Goal: Task Accomplishment & Management: Manage account settings

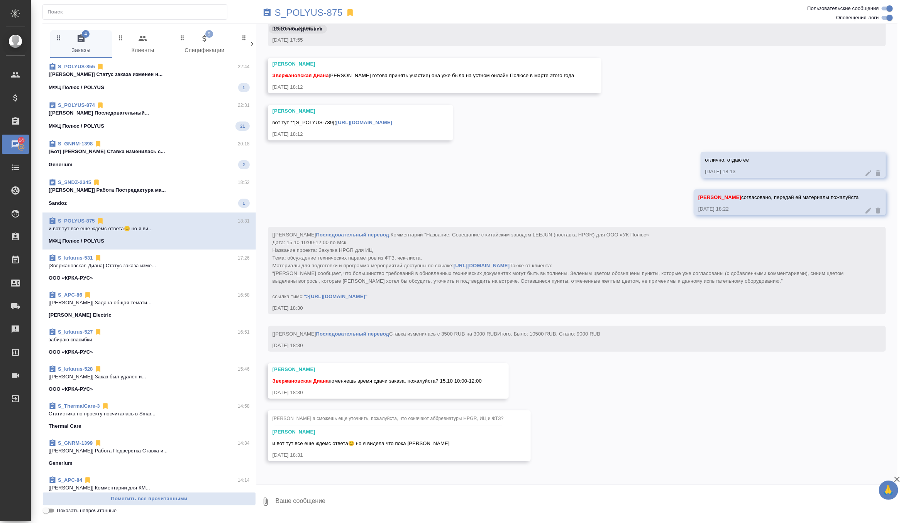
scroll to position [2377, 0]
click at [335, 12] on p "S_POLYUS-875" at bounding box center [309, 13] width 68 height 8
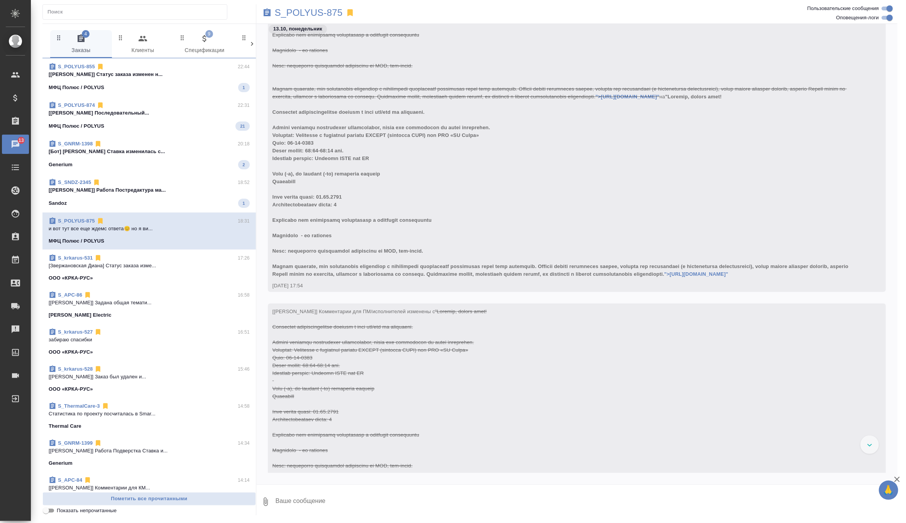
scroll to position [1817, 0]
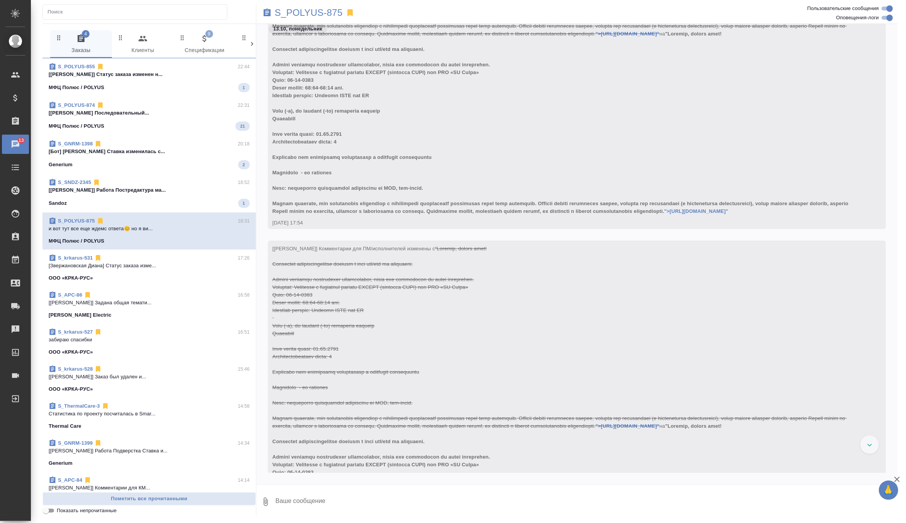
click at [198, 197] on span "S_SNDZ-2345 18:52 [Комова Татьяна] Работа Постредактура ма... Sandoz 1" at bounding box center [149, 193] width 201 height 29
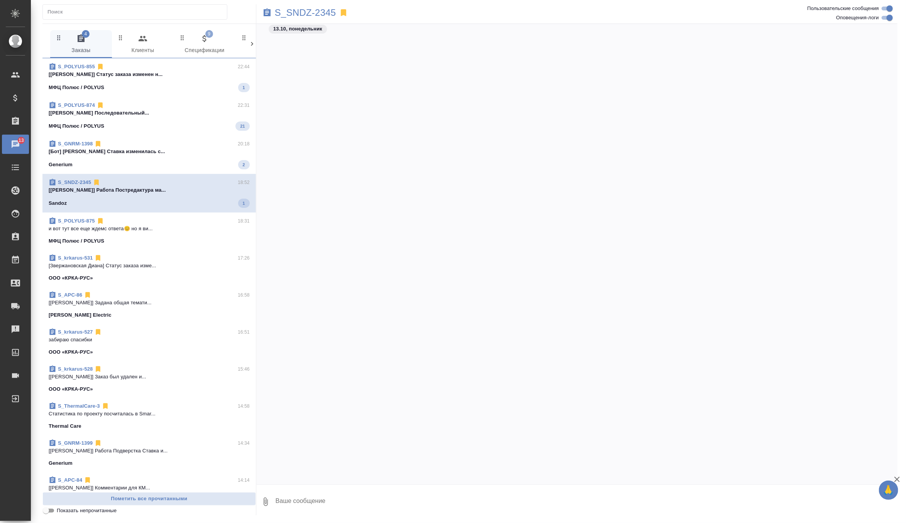
scroll to position [4051, 0]
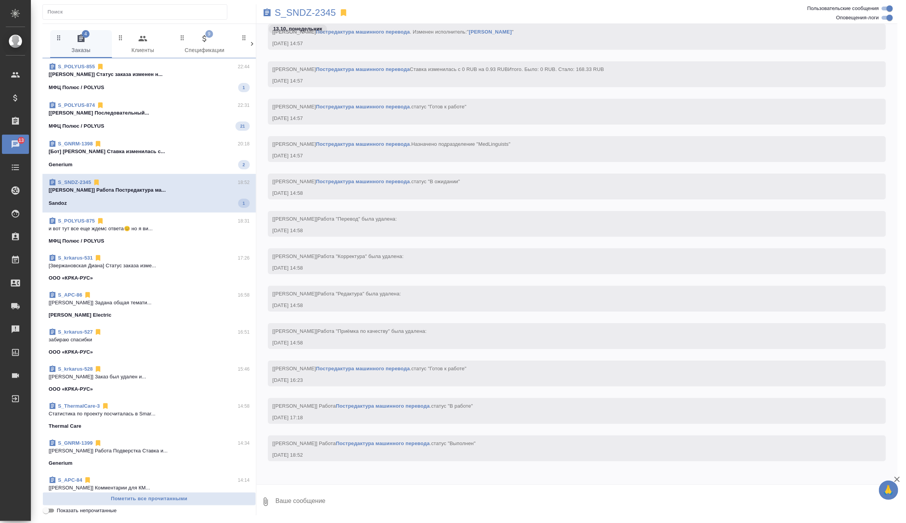
click at [221, 90] on div "МФЦ Полюс / POLYUS 1" at bounding box center [149, 87] width 201 height 9
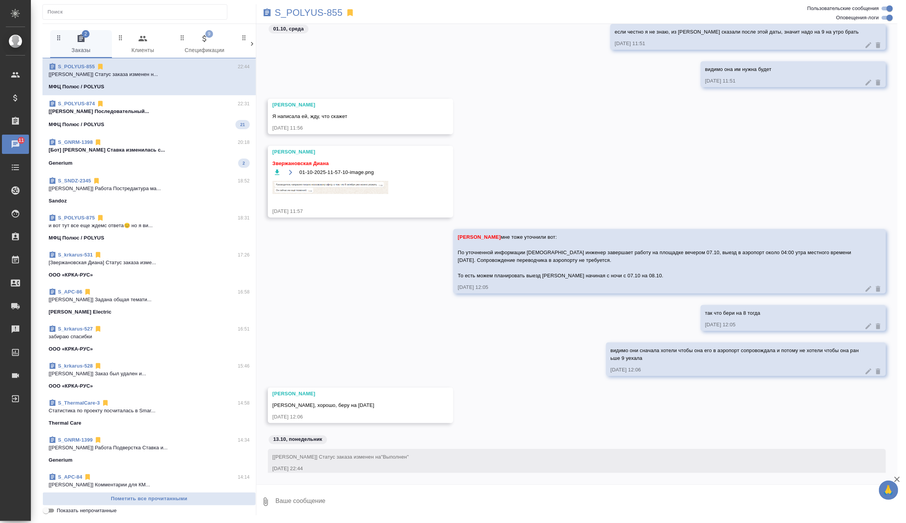
scroll to position [7817, 0]
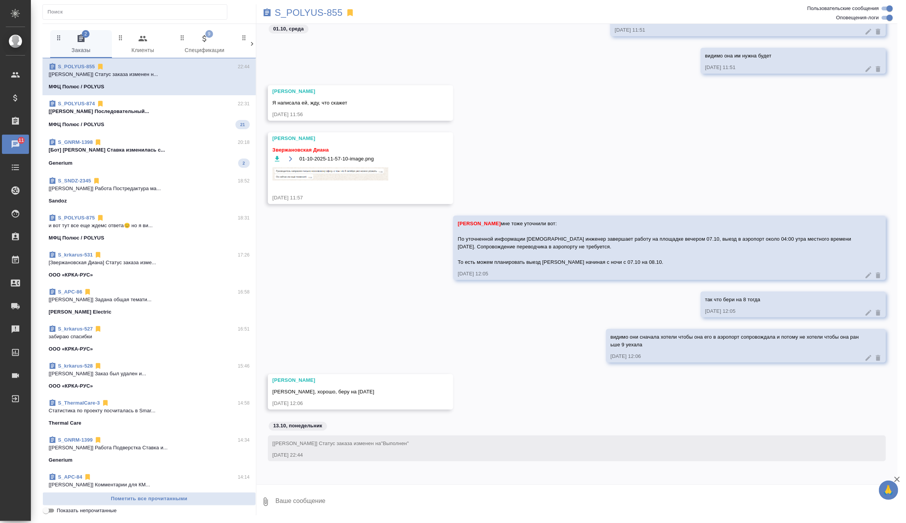
click at [195, 116] on span "S_POLYUS-874 22:31 [Федотова Ирина] Работа Последовательный... МФЦ Полюс / POLY…" at bounding box center [149, 114] width 201 height 29
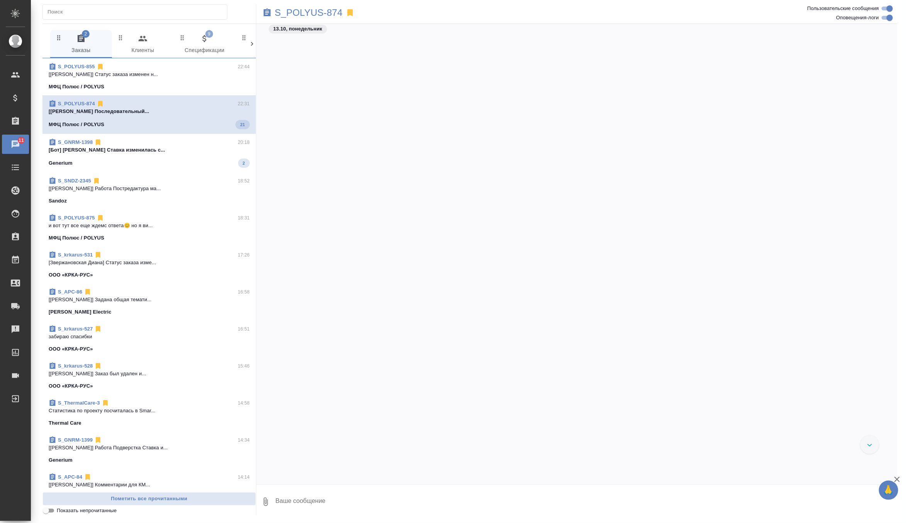
scroll to position [1789, 0]
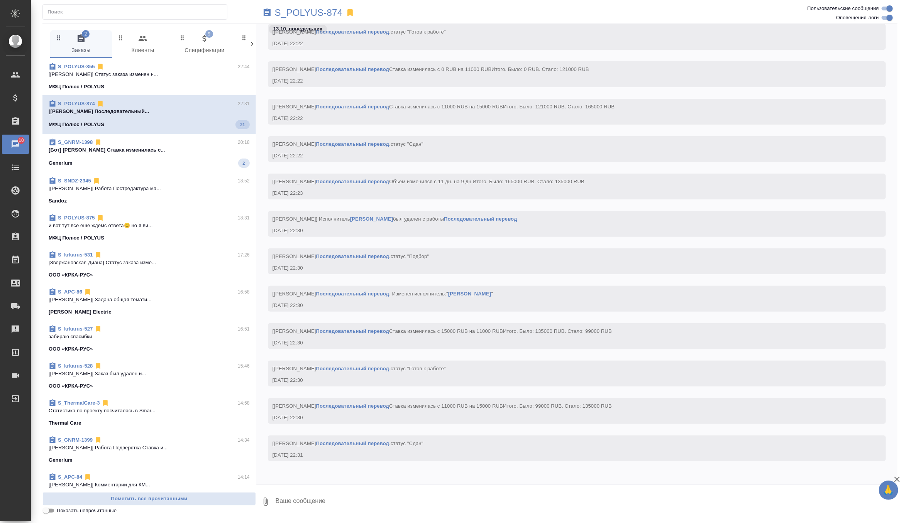
click at [213, 156] on span "S_GNRM-1398 20:18 [Бот] Работа Перевод Ставка изменилась с... Generium 2" at bounding box center [149, 153] width 201 height 29
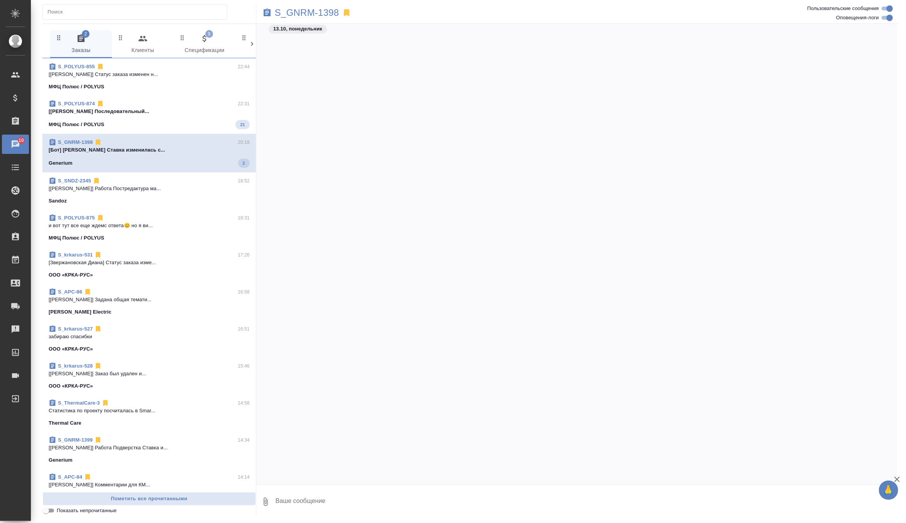
scroll to position [2717, 0]
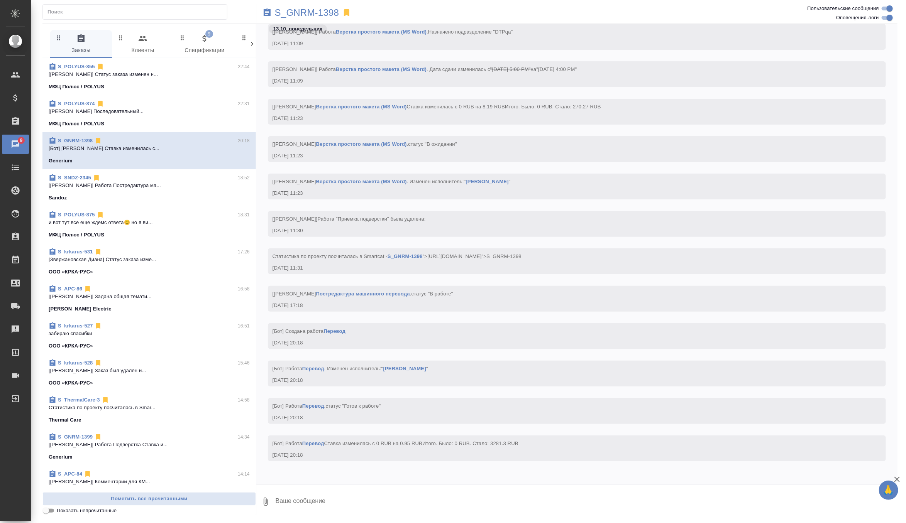
click at [206, 46] on span "9 Спецификации" at bounding box center [204, 44] width 52 height 21
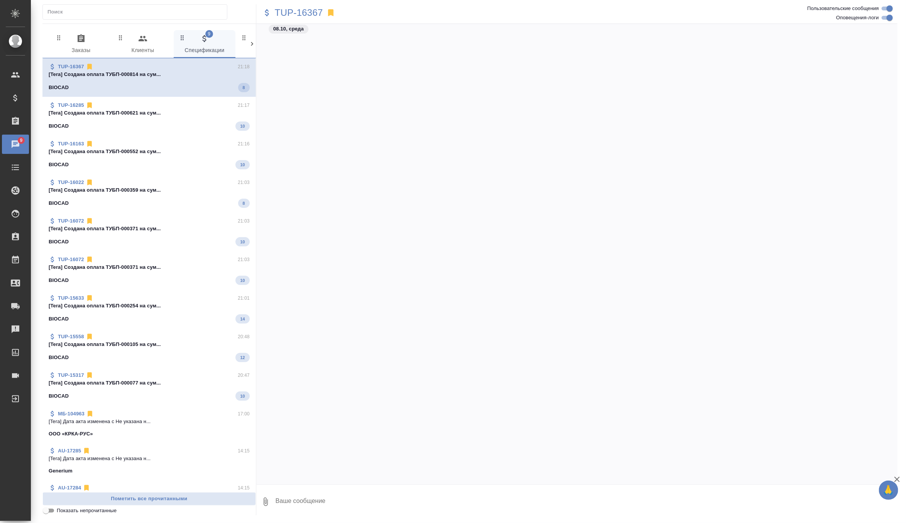
scroll to position [752, 0]
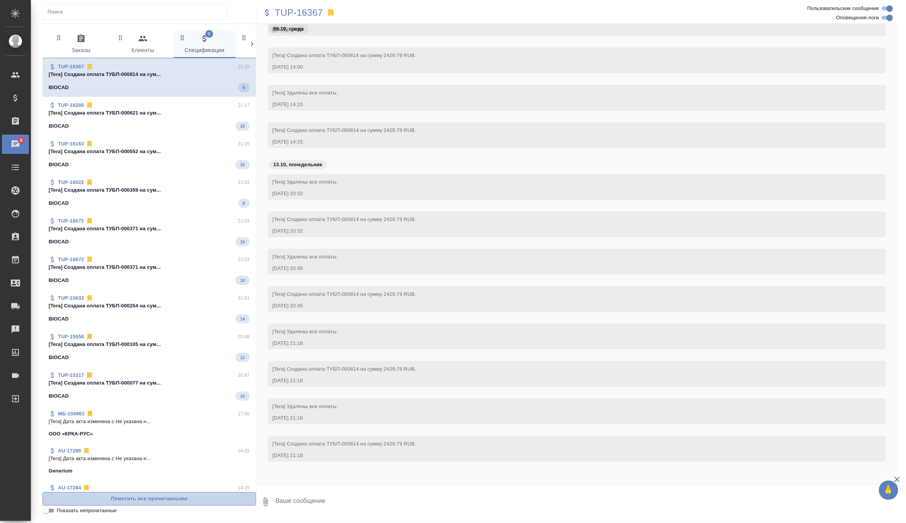
click at [131, 499] on span "Пометить все прочитанными" at bounding box center [149, 499] width 205 height 9
click at [84, 40] on icon "button" at bounding box center [81, 38] width 7 height 8
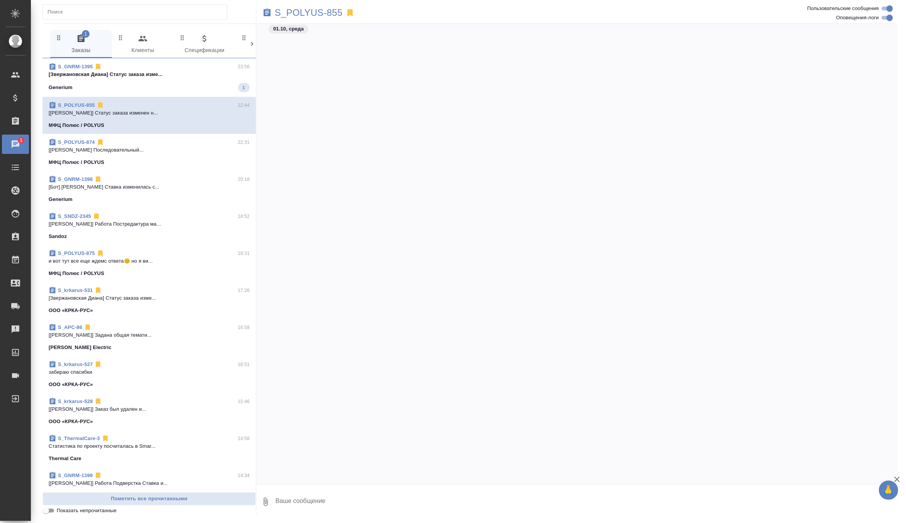
scroll to position [7803, 0]
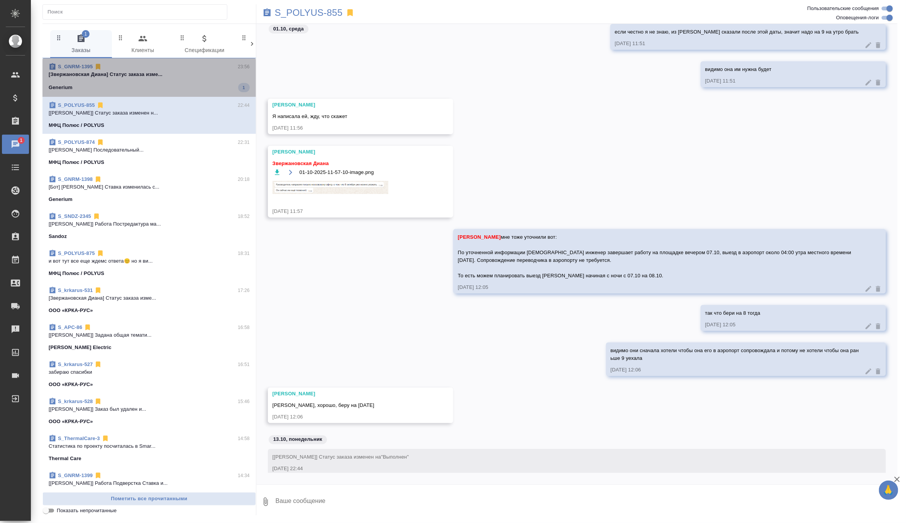
click at [199, 76] on p "[Звержановская Диана] Статус заказа изме..." at bounding box center [149, 75] width 201 height 8
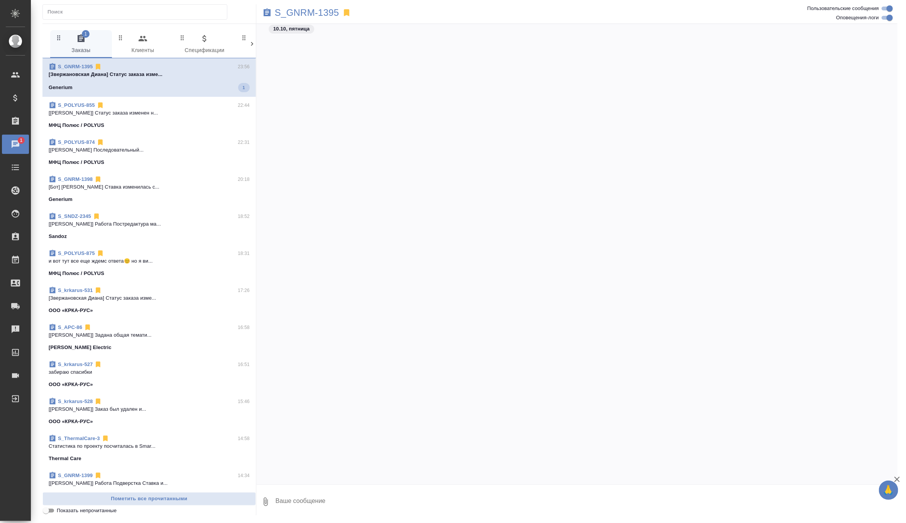
scroll to position [4298, 0]
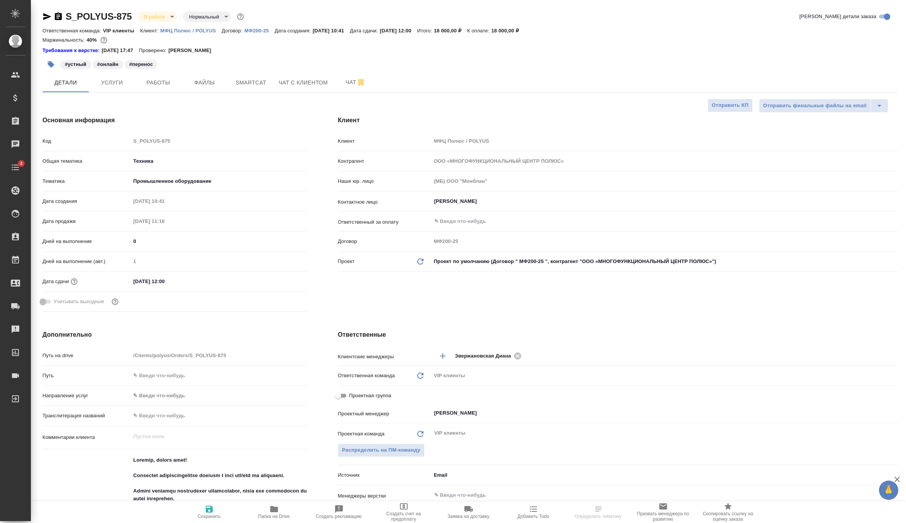
select select "RU"
click at [188, 282] on input "14.10.2025 12:00" at bounding box center [165, 281] width 68 height 11
click at [284, 281] on icon "button" at bounding box center [284, 280] width 9 height 9
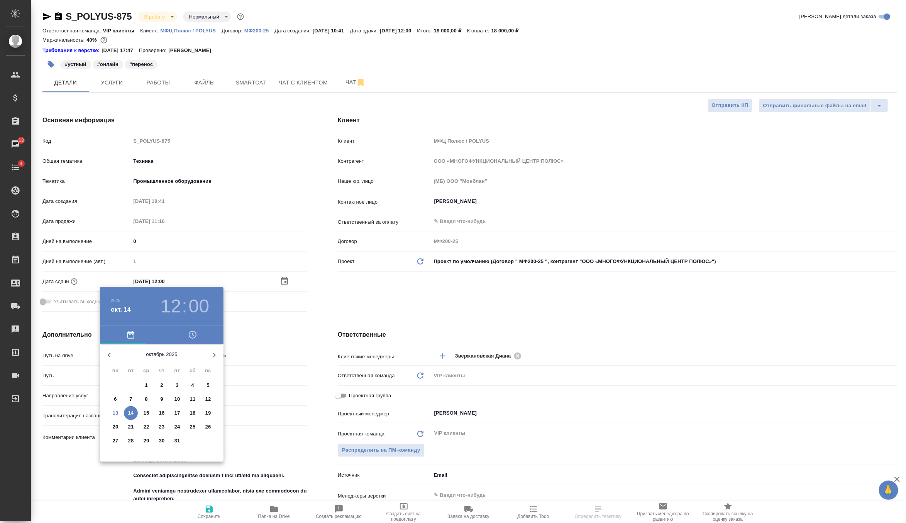
click at [147, 414] on p "15" at bounding box center [147, 413] width 6 height 8
click at [123, 383] on div at bounding box center [162, 405] width 100 height 100
type input "15.10.2025 10:00"
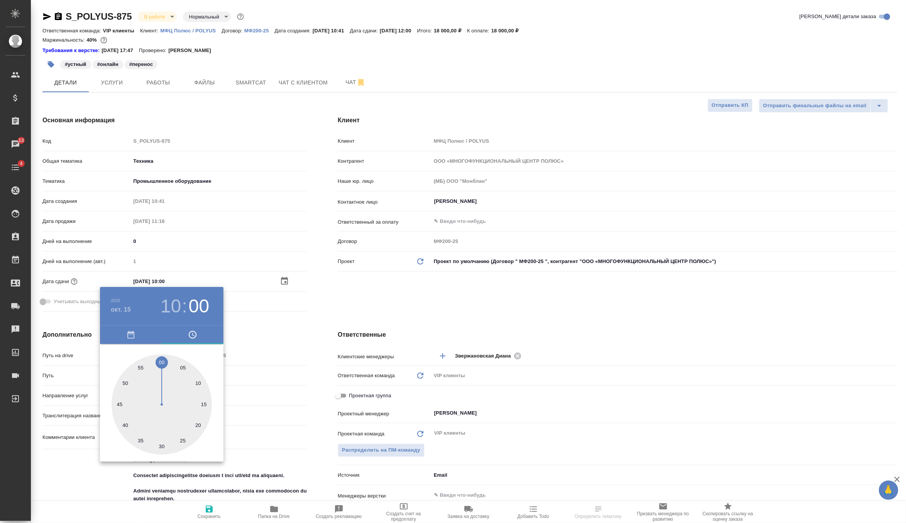
click at [332, 328] on div at bounding box center [453, 261] width 906 height 523
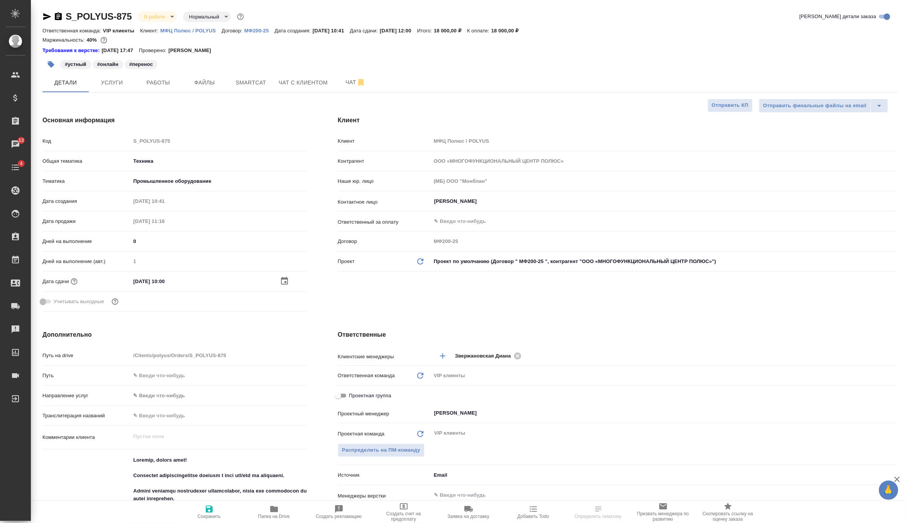
click at [206, 518] on span "Сохранить" at bounding box center [209, 516] width 23 height 5
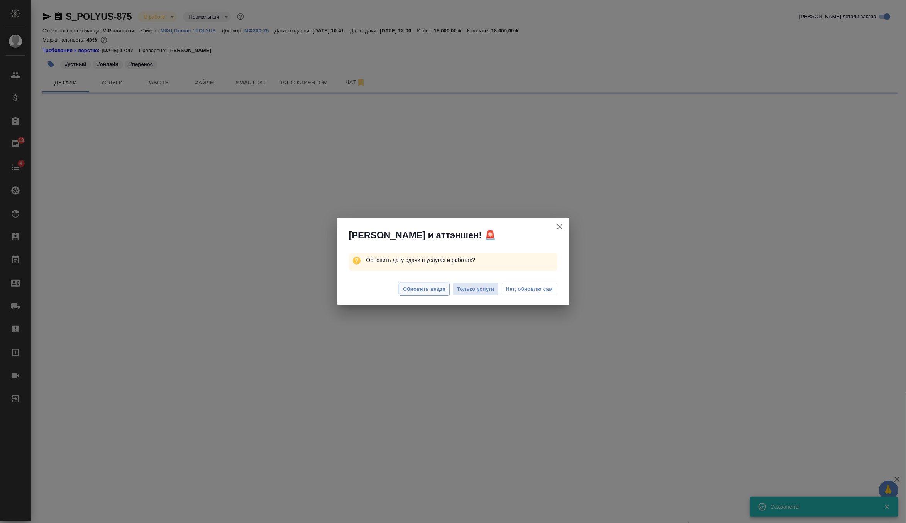
click at [434, 284] on button "Обновить везде" at bounding box center [424, 290] width 51 height 14
select select "RU"
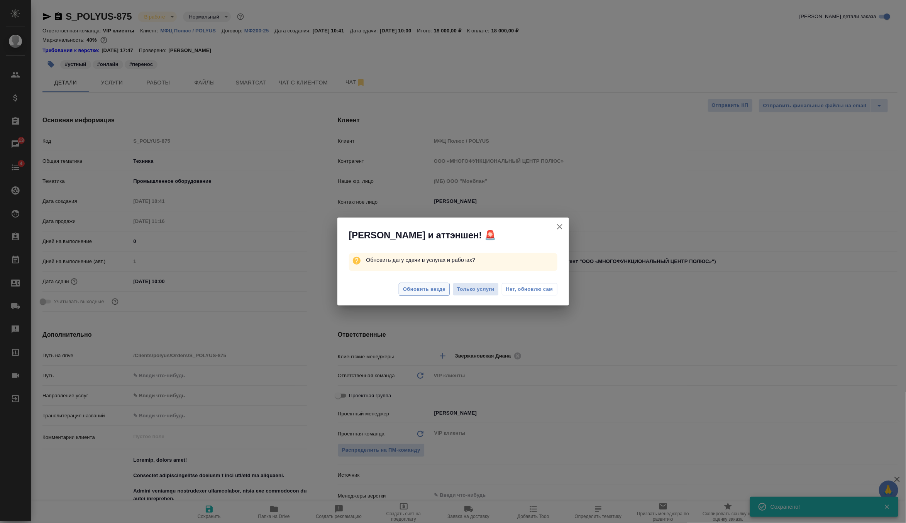
type textarea "x"
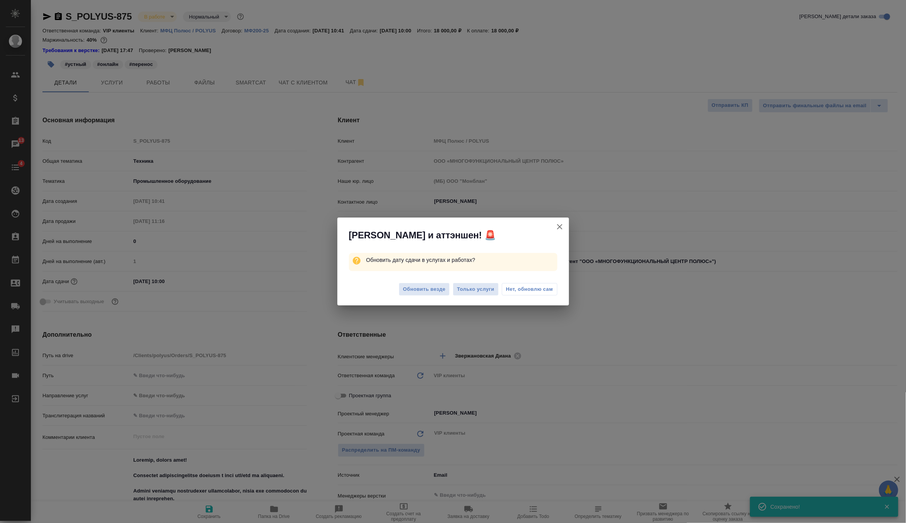
type textarea "x"
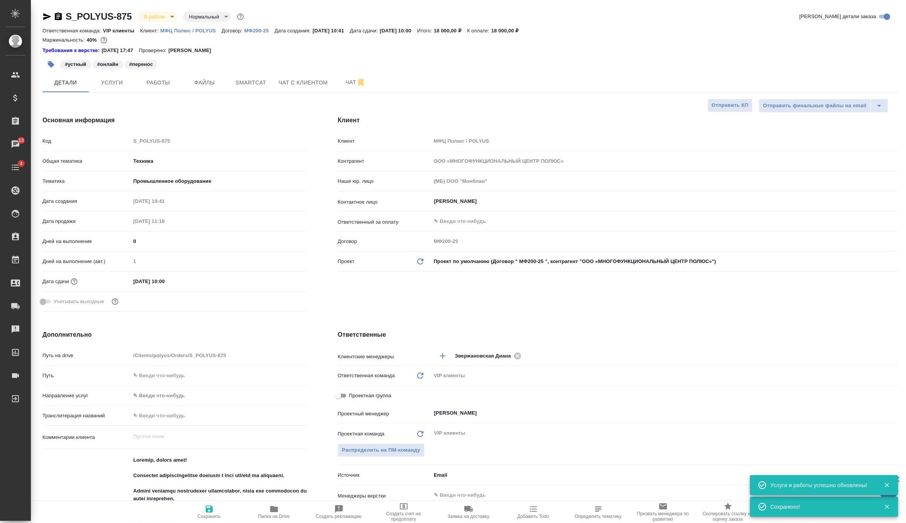
click at [432, 294] on div "Клиент Клиент МФЦ Полюс / POLYUS Контрагент ООО «МНОГОФУНКЦИОНАЛЬНЫЙ ЦЕНТР ПОЛЮ…" at bounding box center [617, 215] width 590 height 230
type textarea "x"
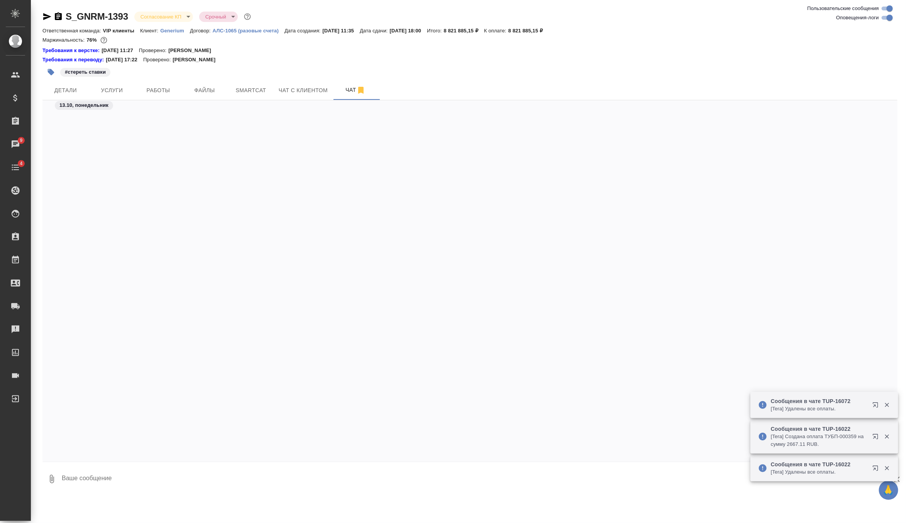
scroll to position [3647, 0]
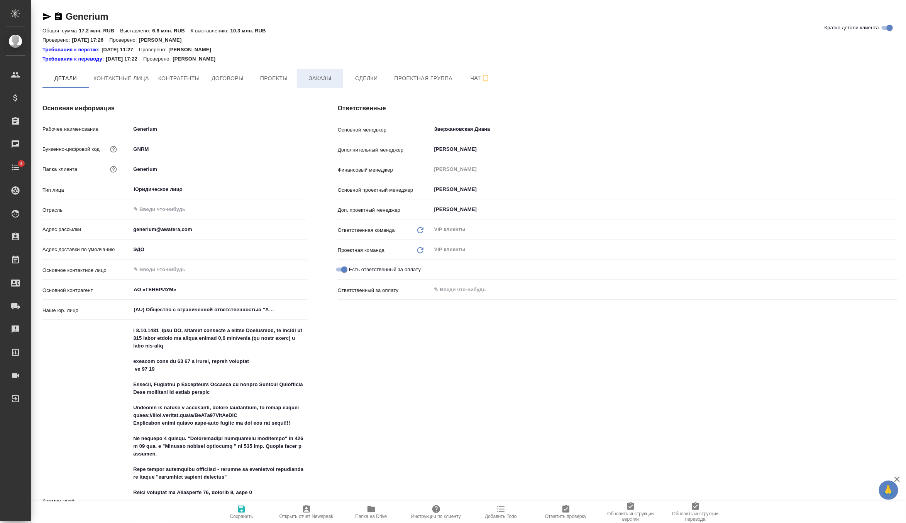
click at [324, 80] on span "Заказы" at bounding box center [319, 79] width 37 height 10
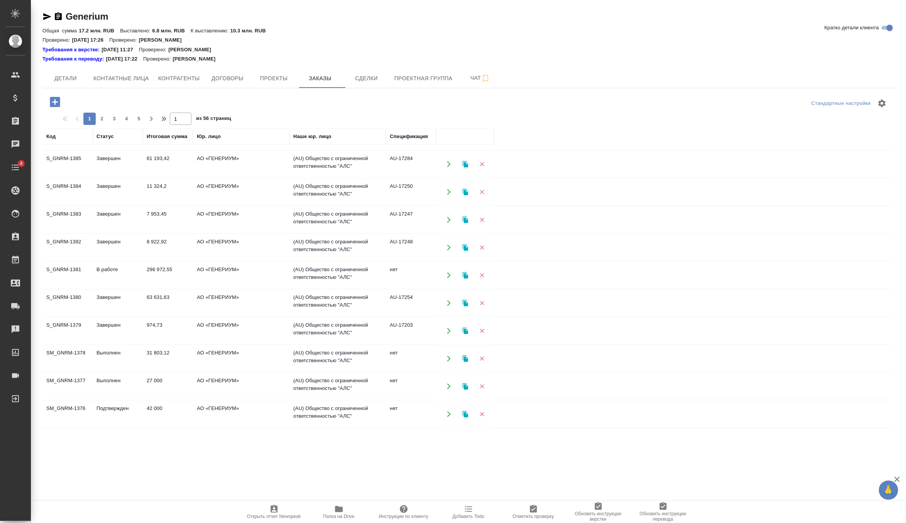
scroll to position [404, 0]
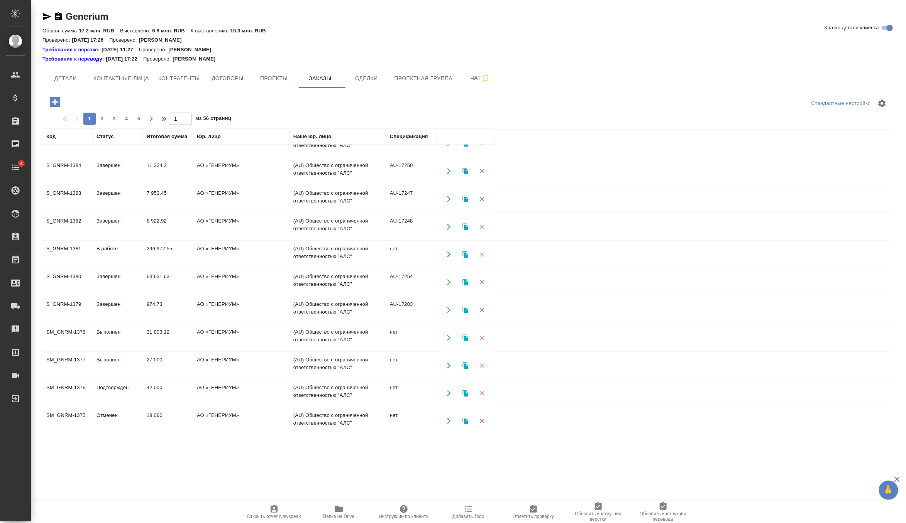
click at [161, 359] on td "27 000" at bounding box center [168, 365] width 50 height 27
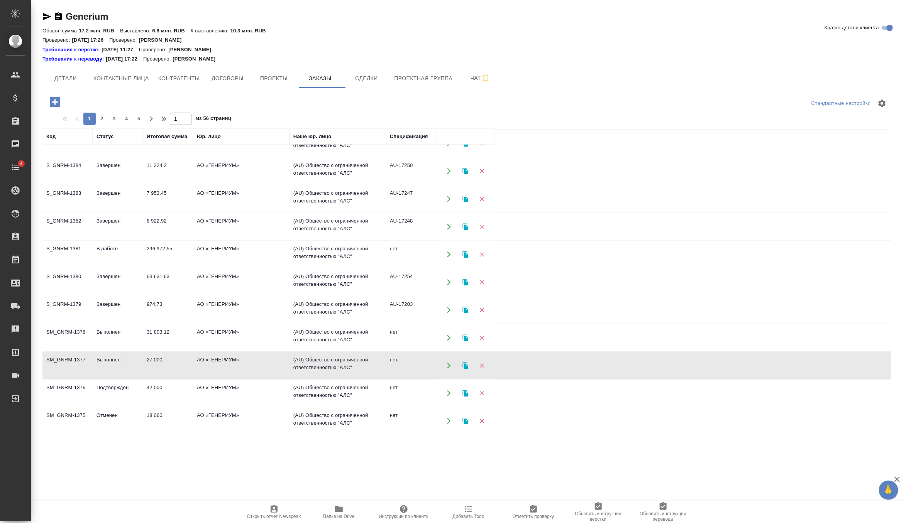
click at [150, 328] on td "31 803,12" at bounding box center [168, 338] width 50 height 27
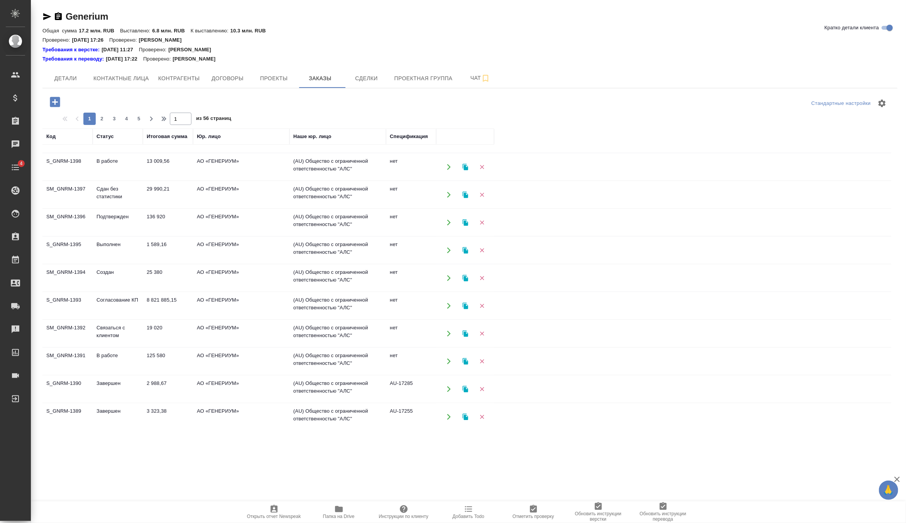
scroll to position [0, 0]
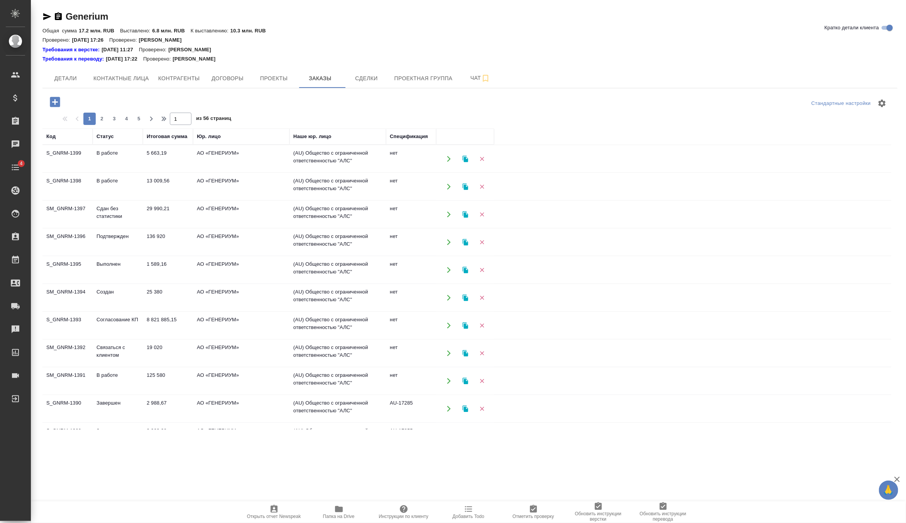
click at [178, 268] on td "1 589,16" at bounding box center [168, 270] width 50 height 27
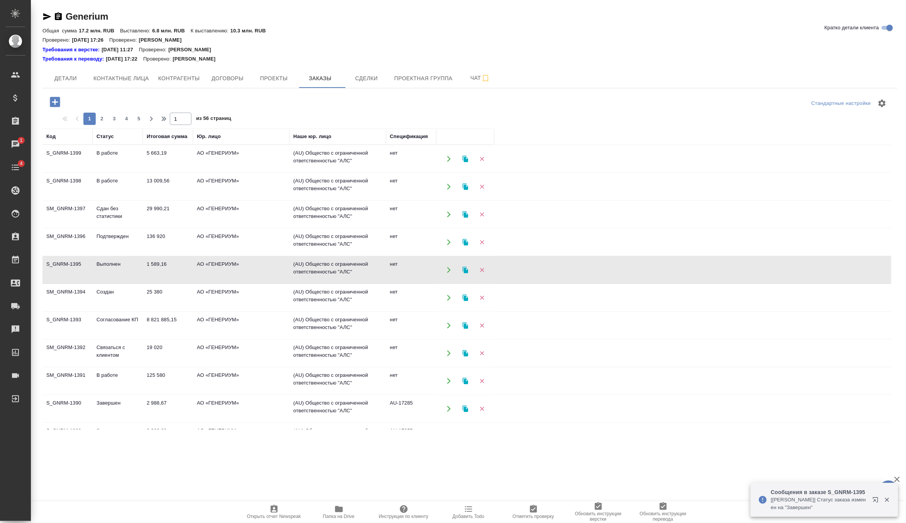
click at [181, 217] on td "29 990,21" at bounding box center [168, 214] width 50 height 27
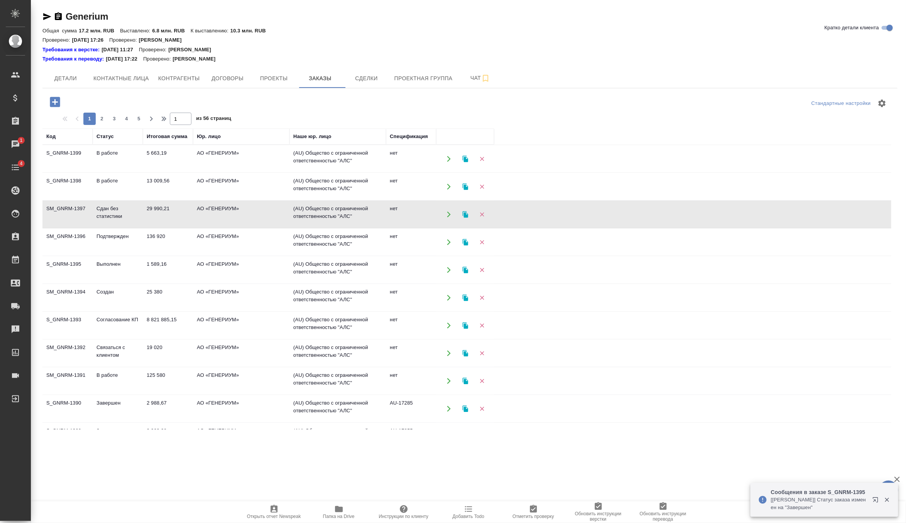
click at [181, 217] on td "29 990,21" at bounding box center [168, 214] width 50 height 27
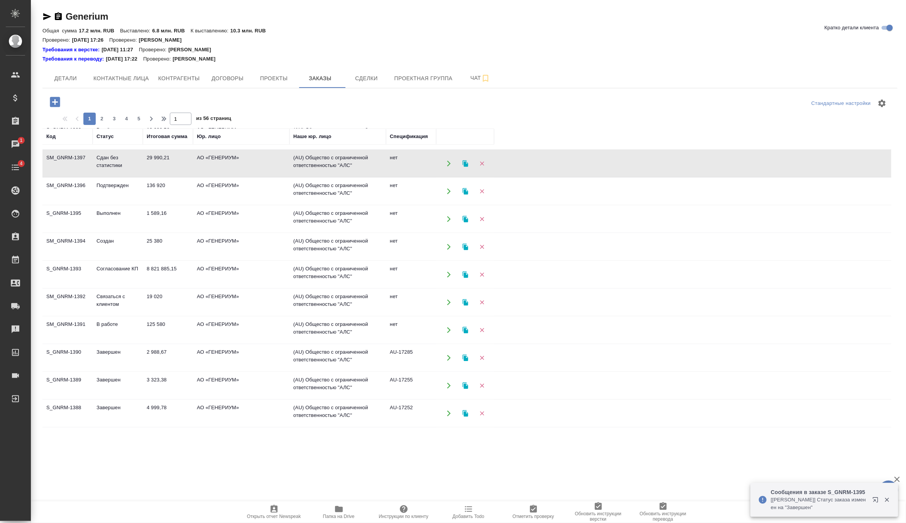
scroll to position [51, 0]
click at [170, 186] on td "136 920" at bounding box center [168, 191] width 50 height 27
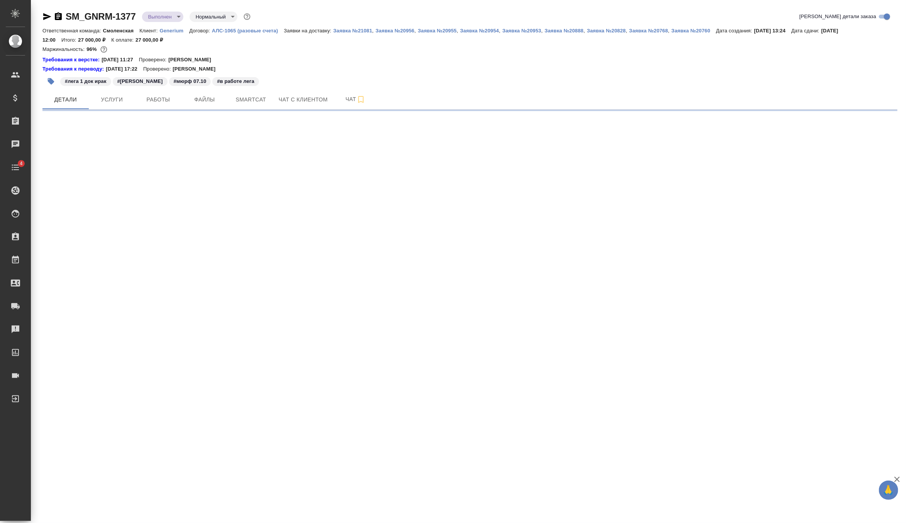
select select "RU"
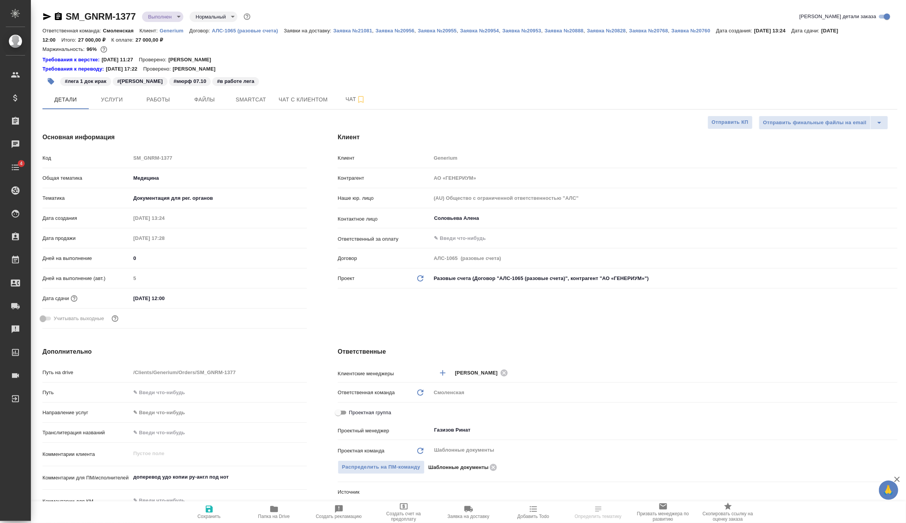
type textarea "x"
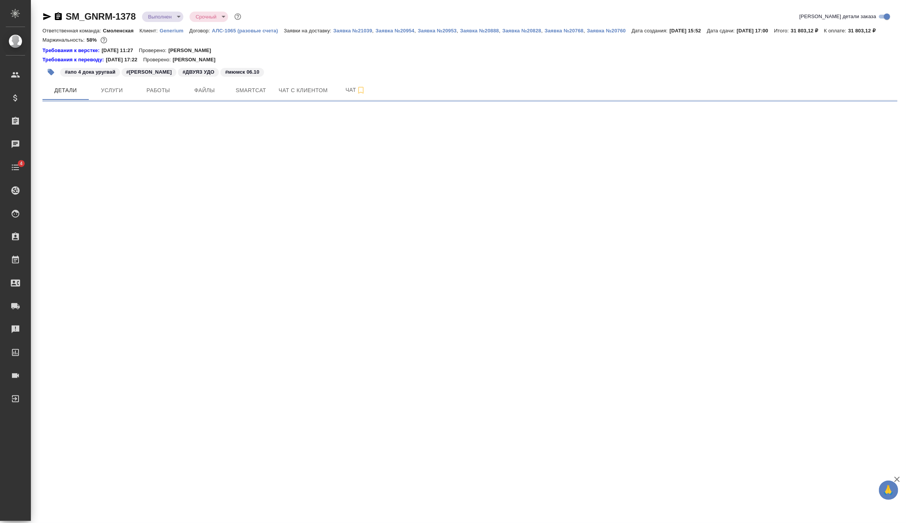
select select "RU"
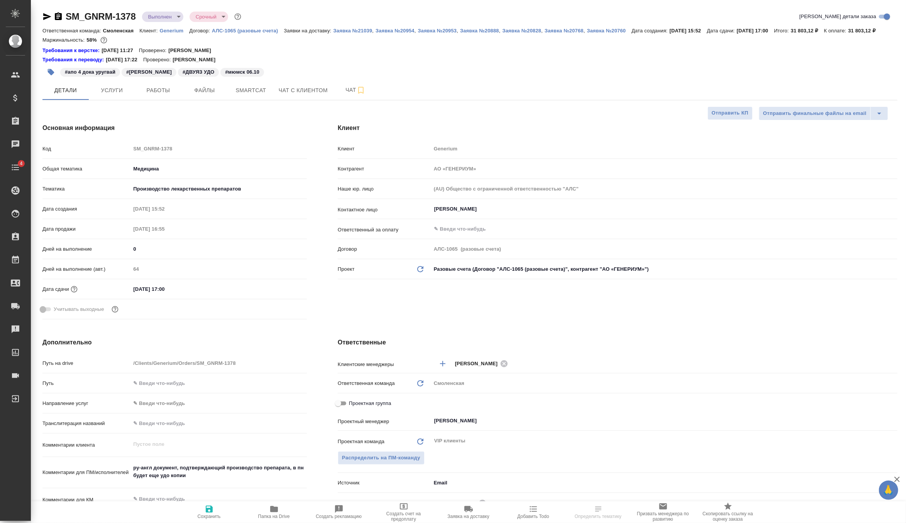
type textarea "x"
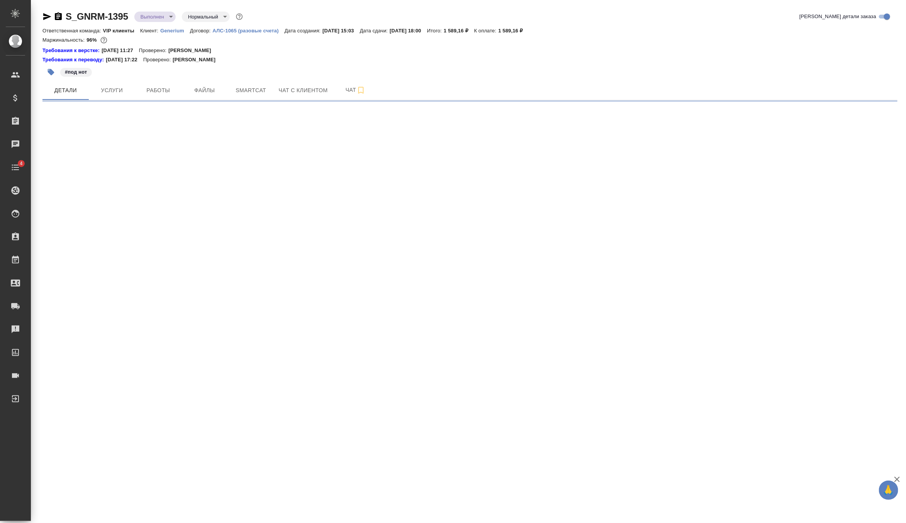
select select "RU"
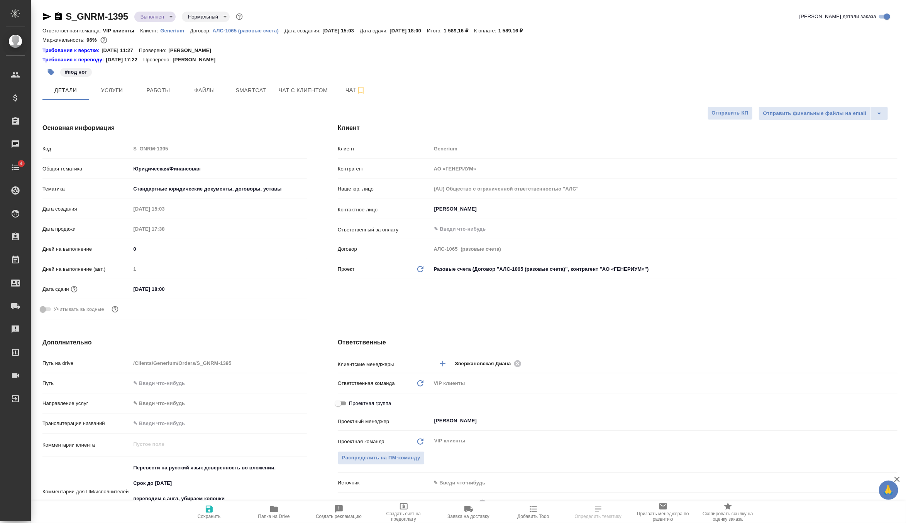
type textarea "x"
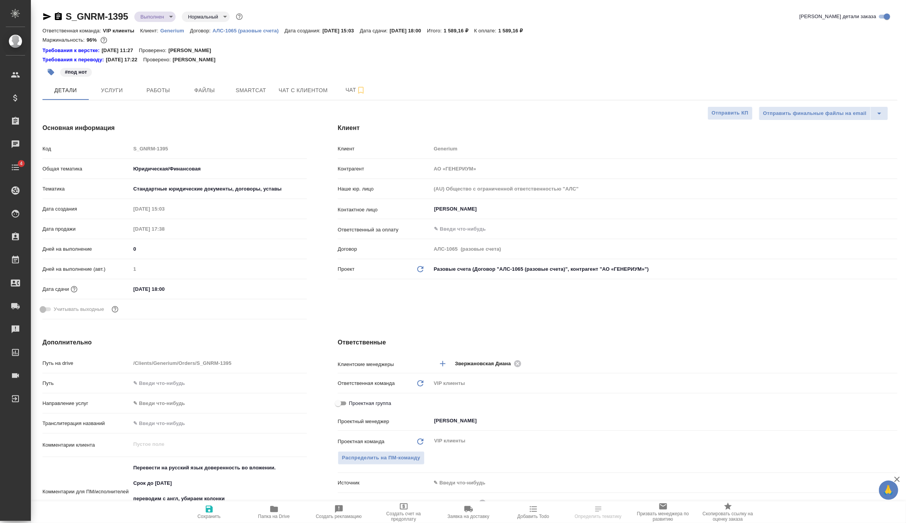
type textarea "x"
click at [166, 17] on body "🙏 .cls-1 fill:#fff; AWATERA Zverzhanovskaya Diana Клиенты Спецификации Заказы 0…" at bounding box center [453, 261] width 906 height 523
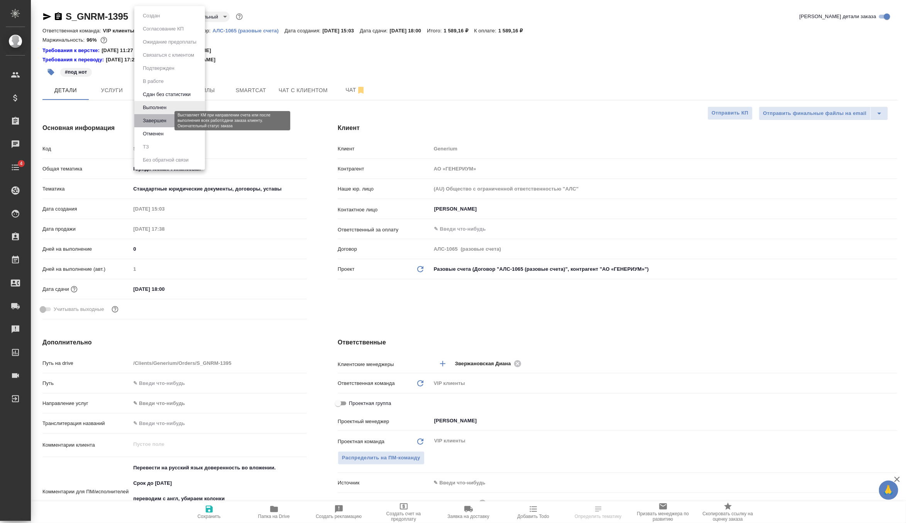
click at [168, 120] on button "Завершен" at bounding box center [154, 121] width 28 height 8
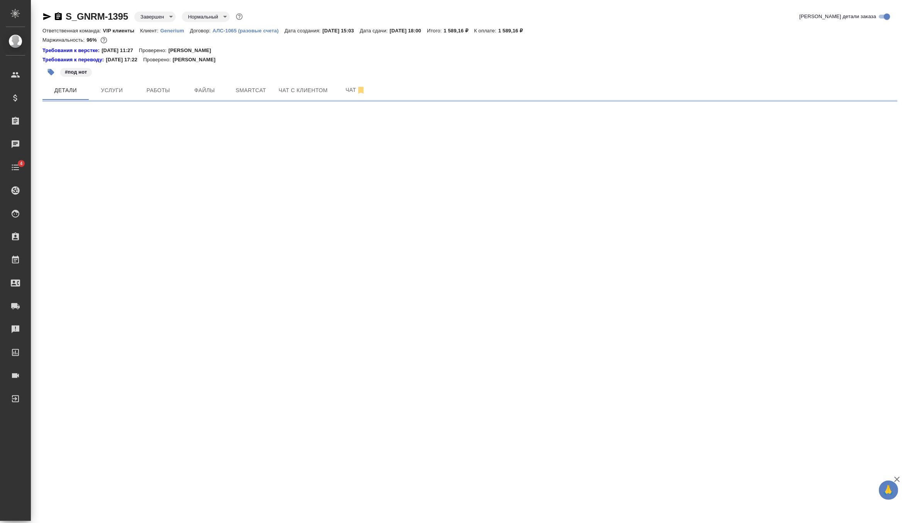
select select "RU"
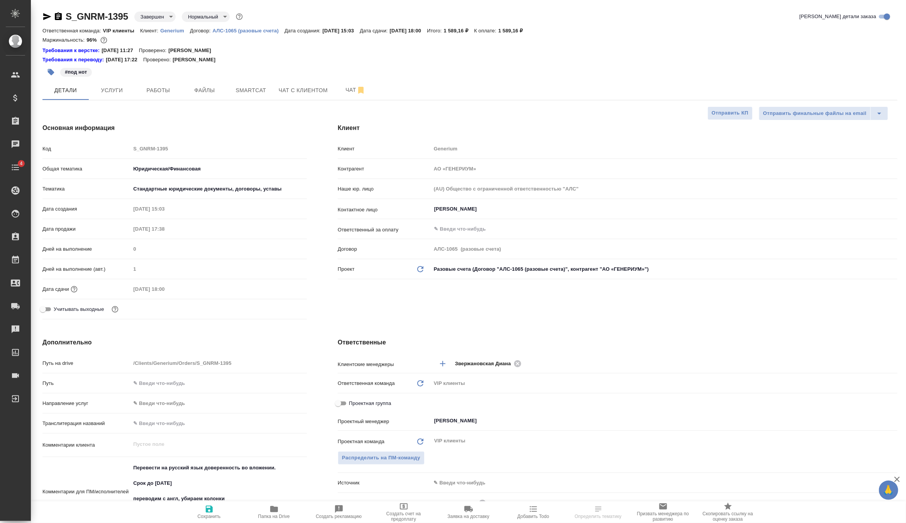
type textarea "x"
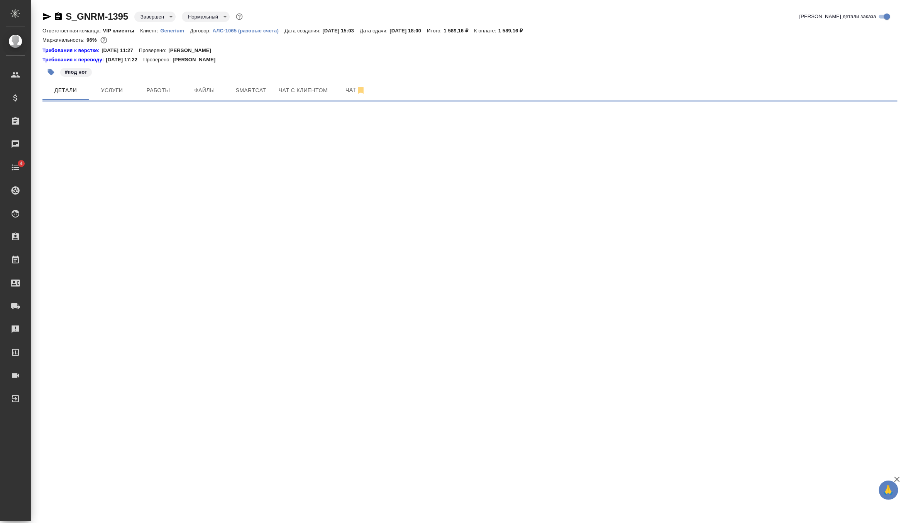
select select "RU"
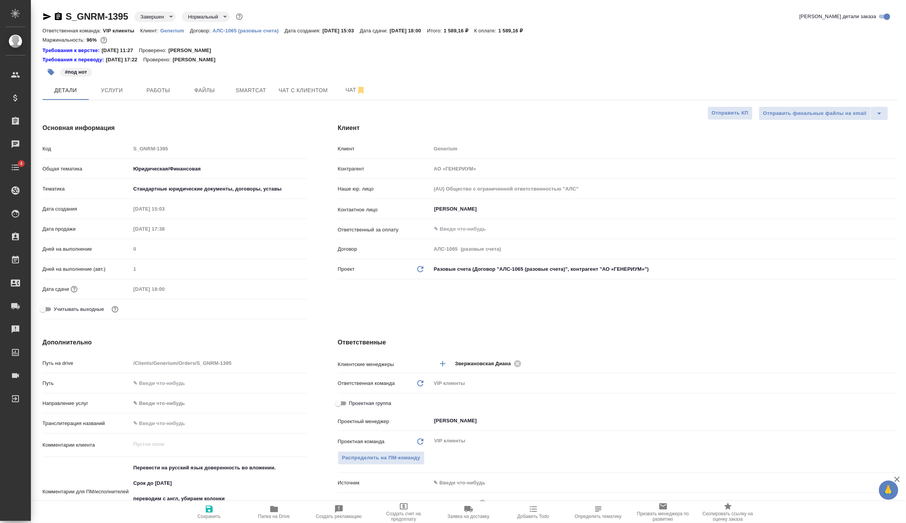
type textarea "x"
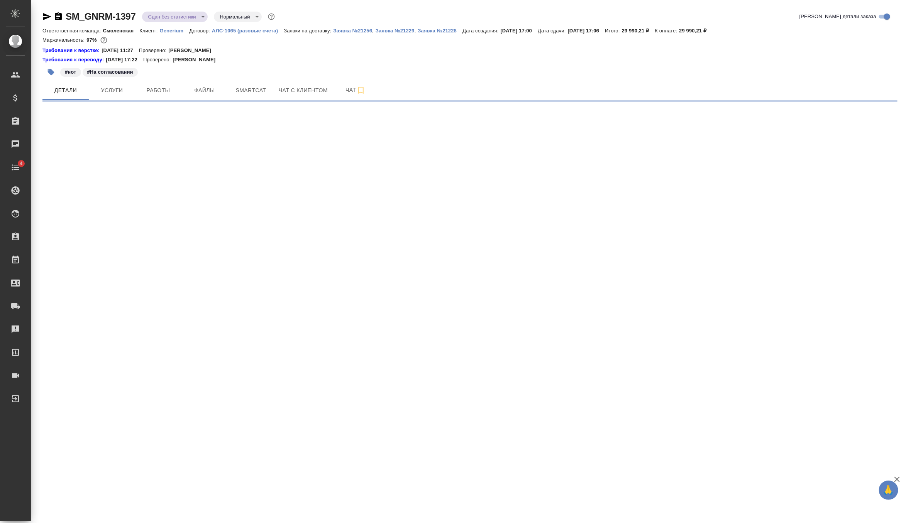
select select "RU"
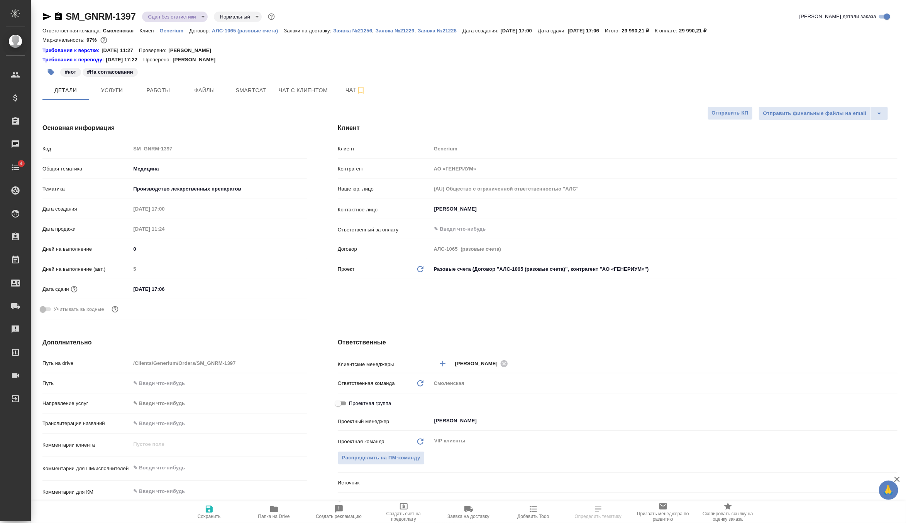
type textarea "x"
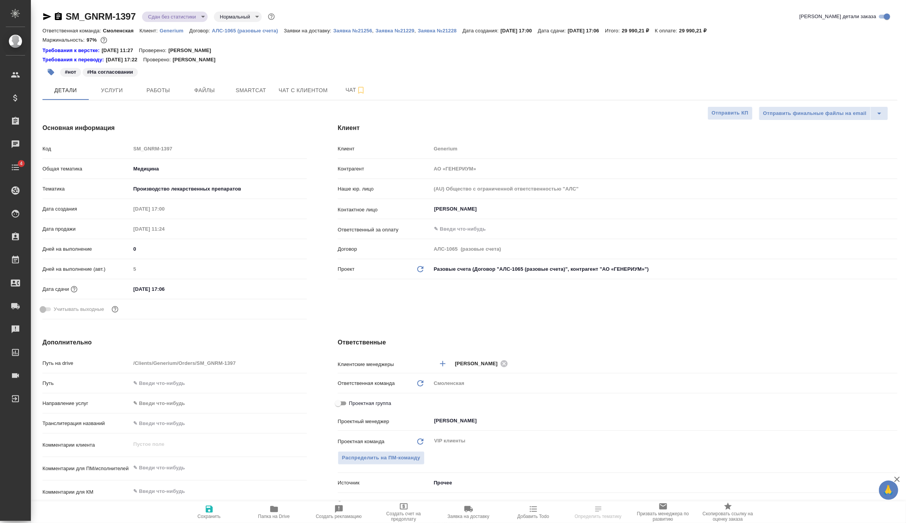
type textarea "x"
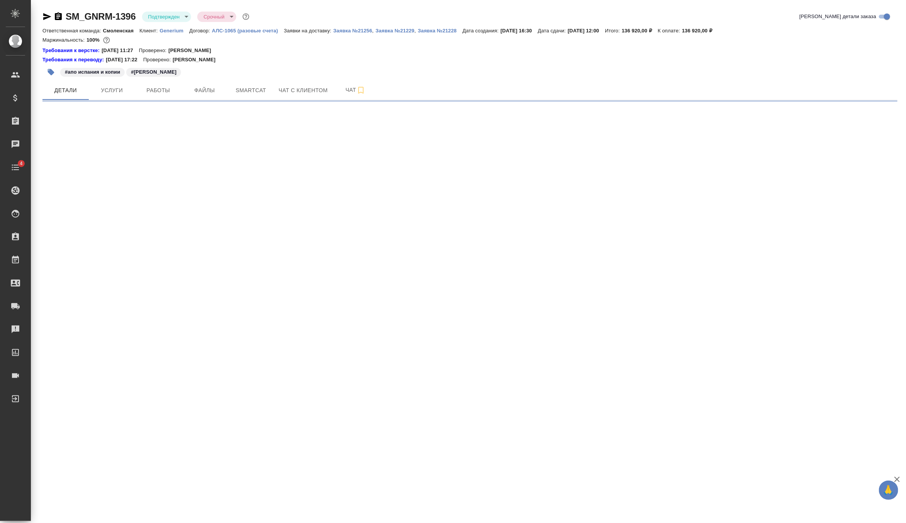
select select "RU"
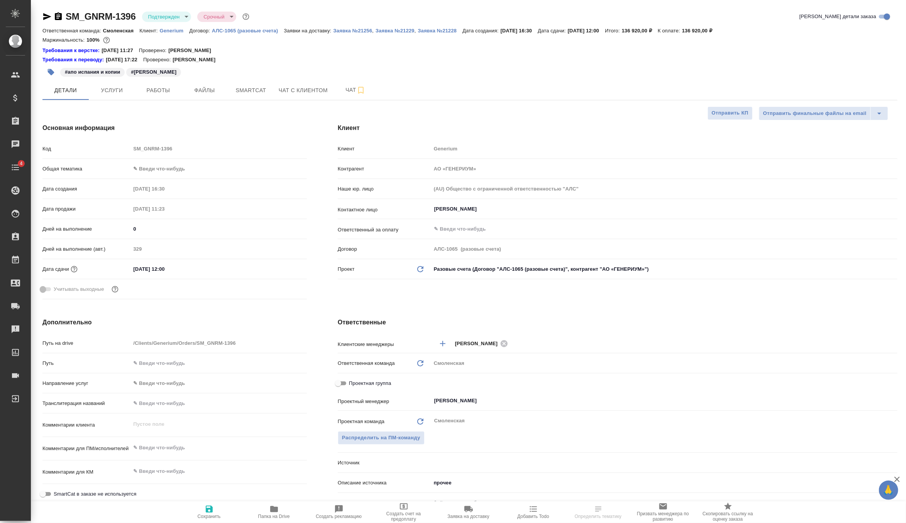
type textarea "x"
